Goal: Find specific page/section: Find specific page/section

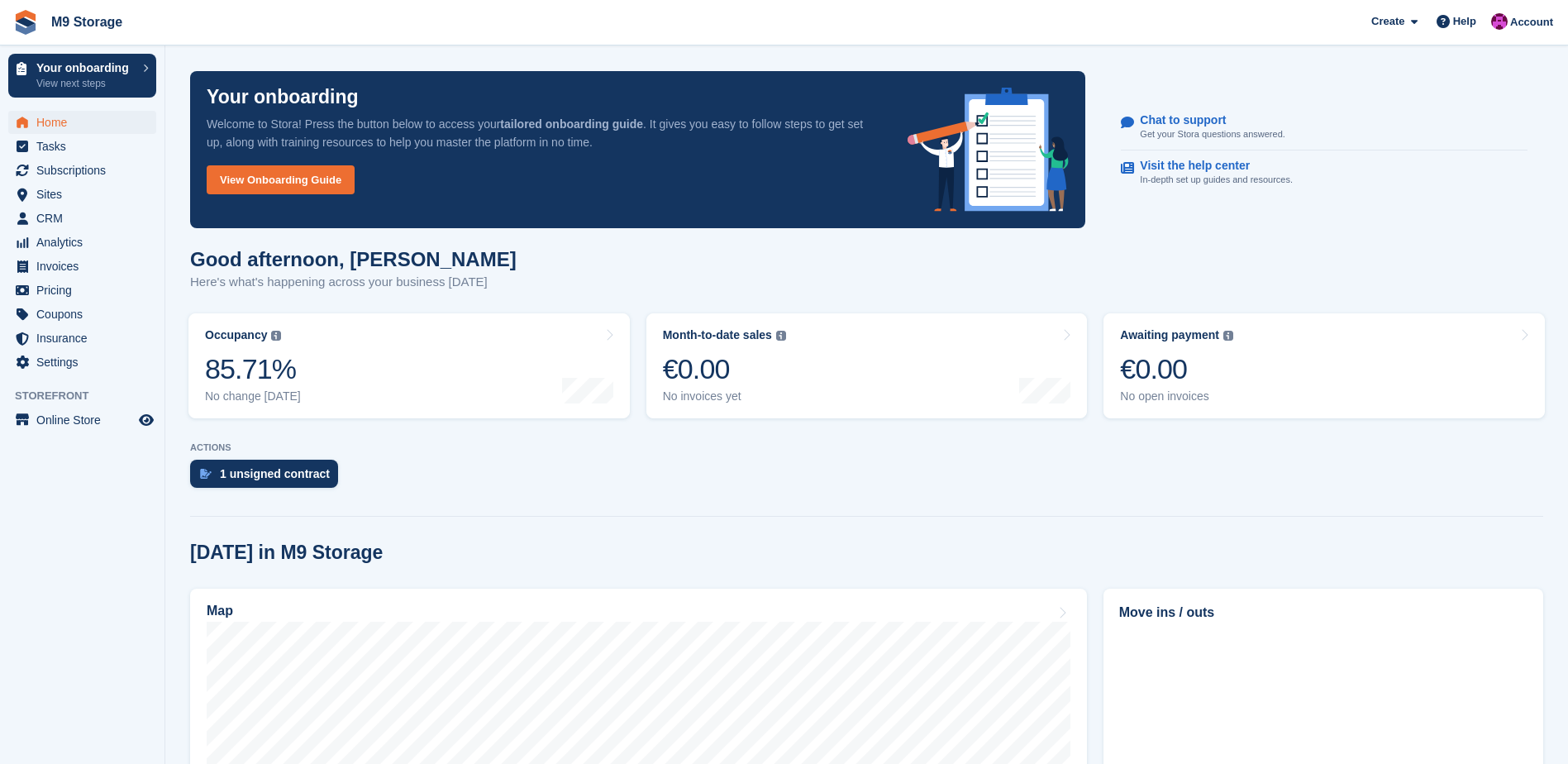
scroll to position [83, 0]
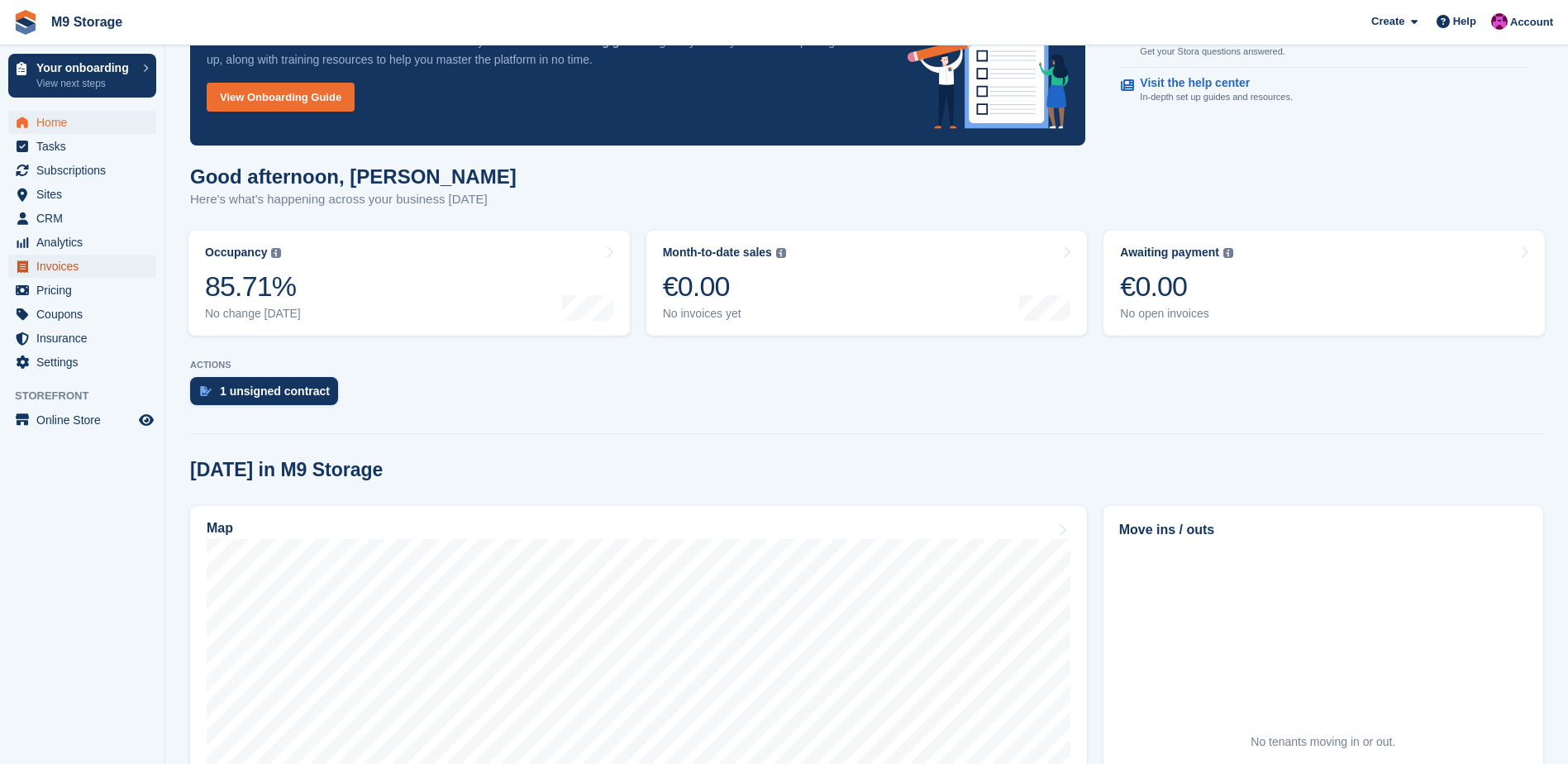
click at [60, 257] on span "Invoices" at bounding box center [85, 266] width 99 height 23
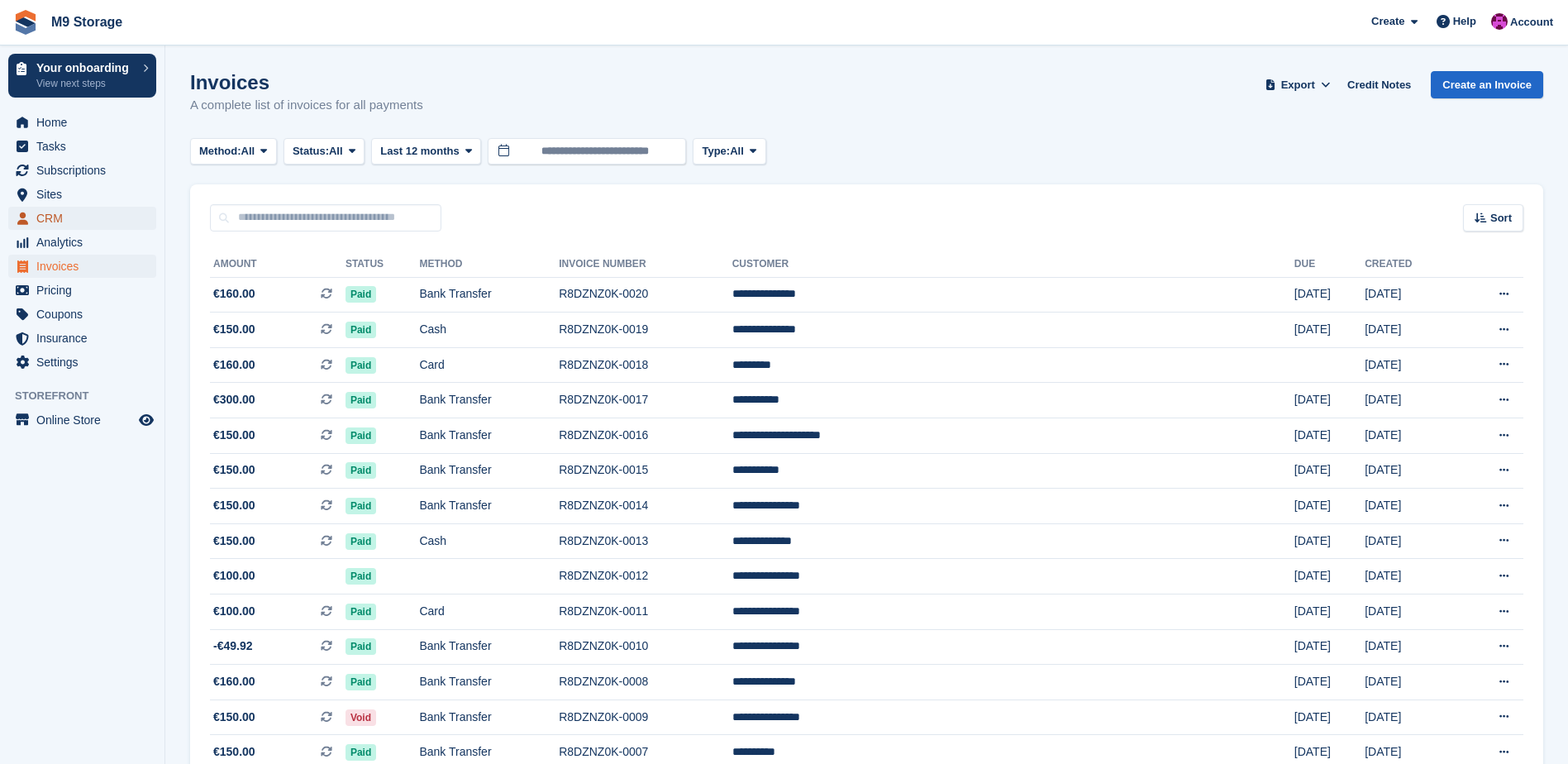
click at [73, 219] on span "CRM" at bounding box center [85, 218] width 99 height 23
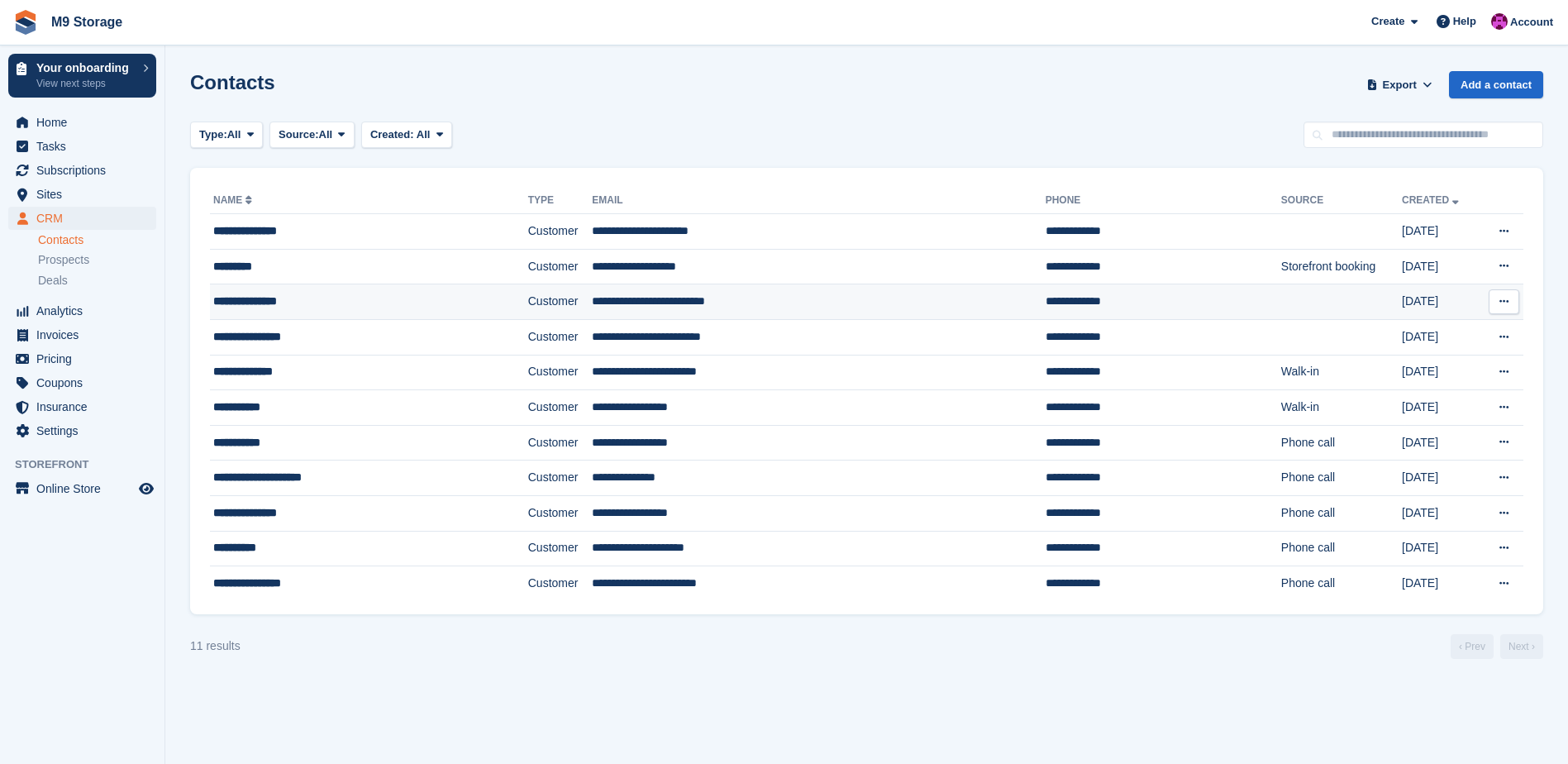
click at [322, 306] on div "**********" at bounding box center [336, 301] width 246 height 17
